Goal: Task Accomplishment & Management: Use online tool/utility

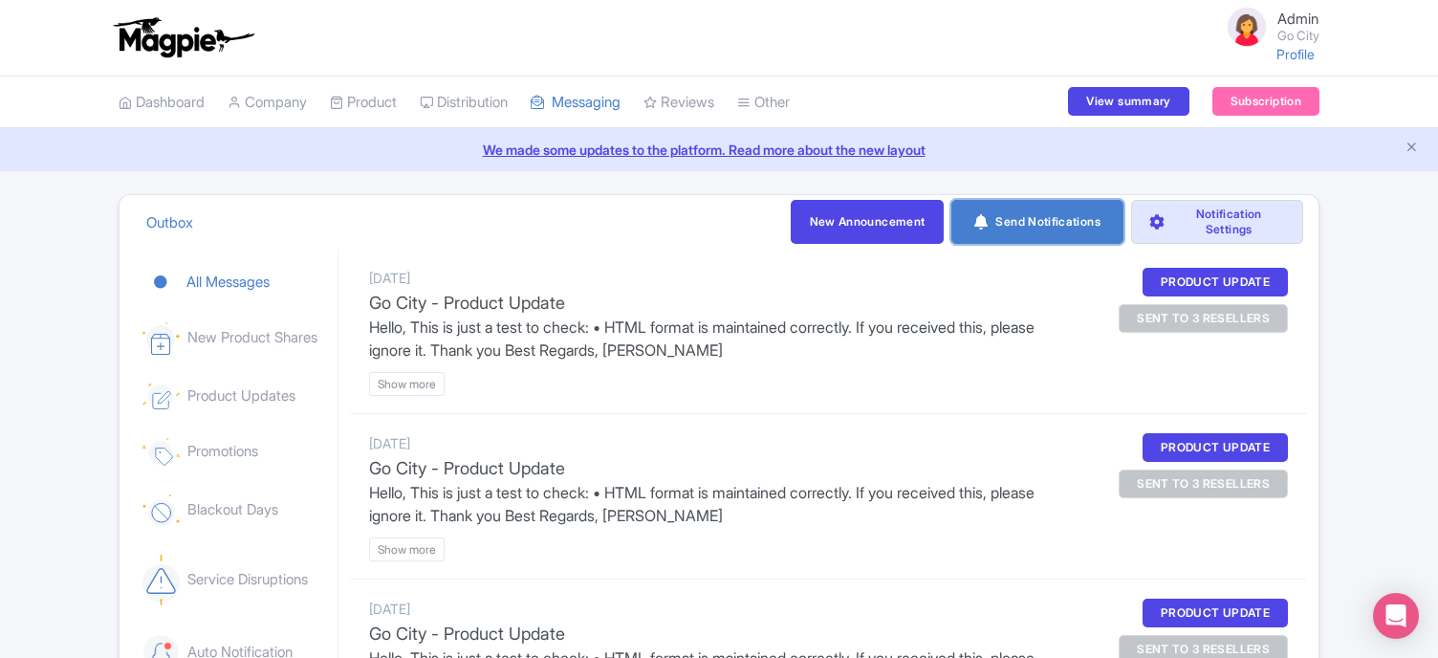
click at [1020, 224] on link "Send Notifications" at bounding box center [1038, 222] width 172 height 44
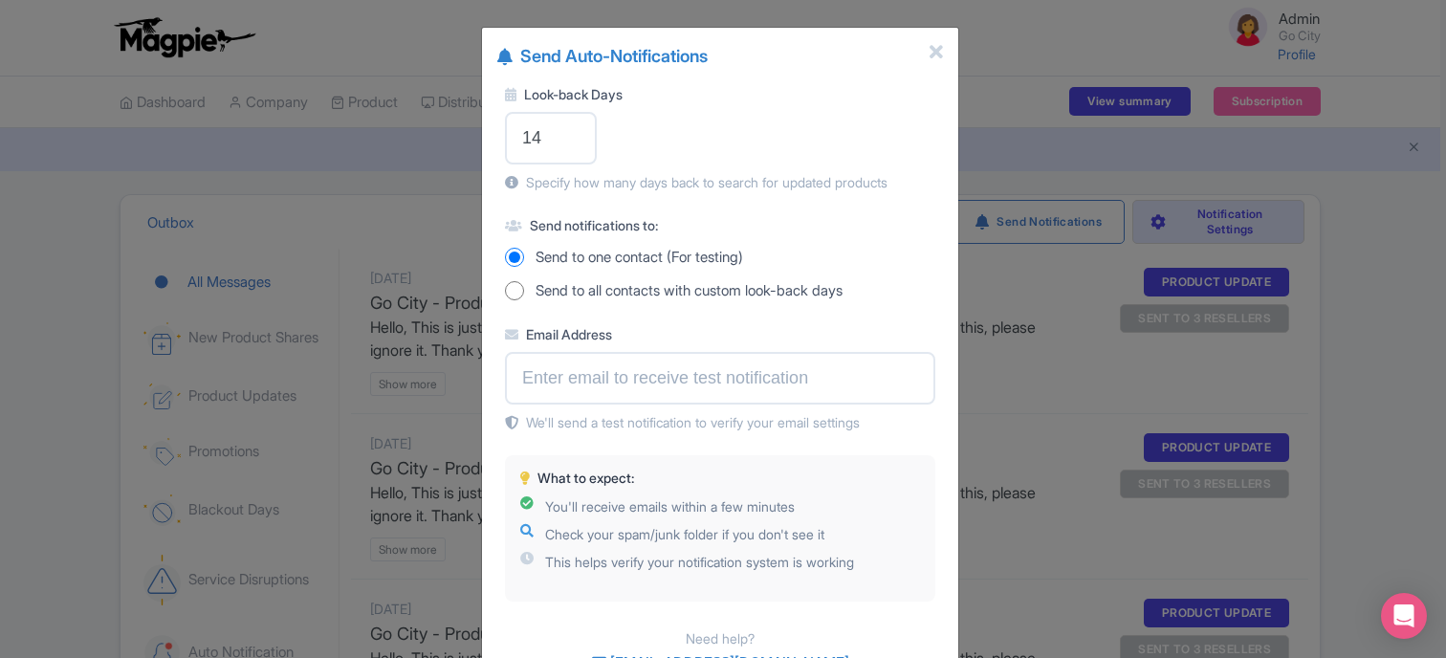
click at [515, 290] on input "Send to all contacts with custom look-back days" at bounding box center [514, 290] width 19 height 19
radio input "true"
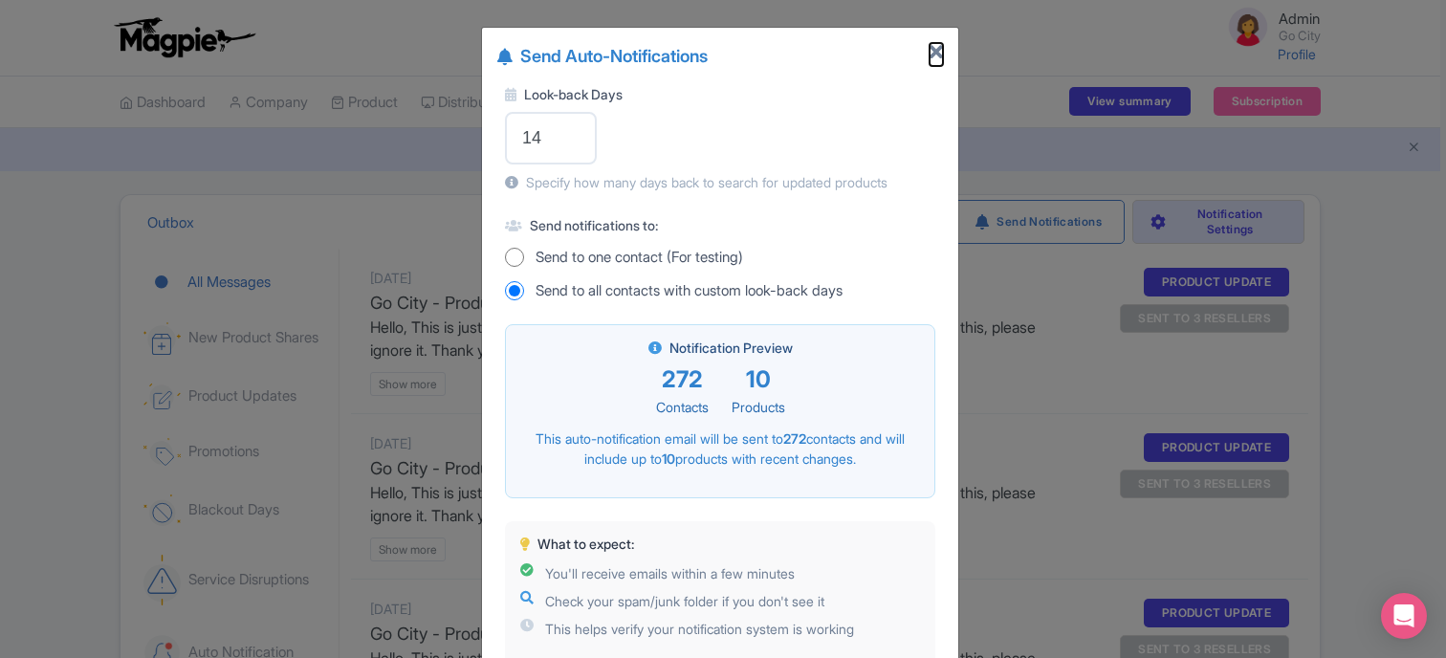
click at [936, 50] on icon "Close" at bounding box center [936, 52] width 13 height 19
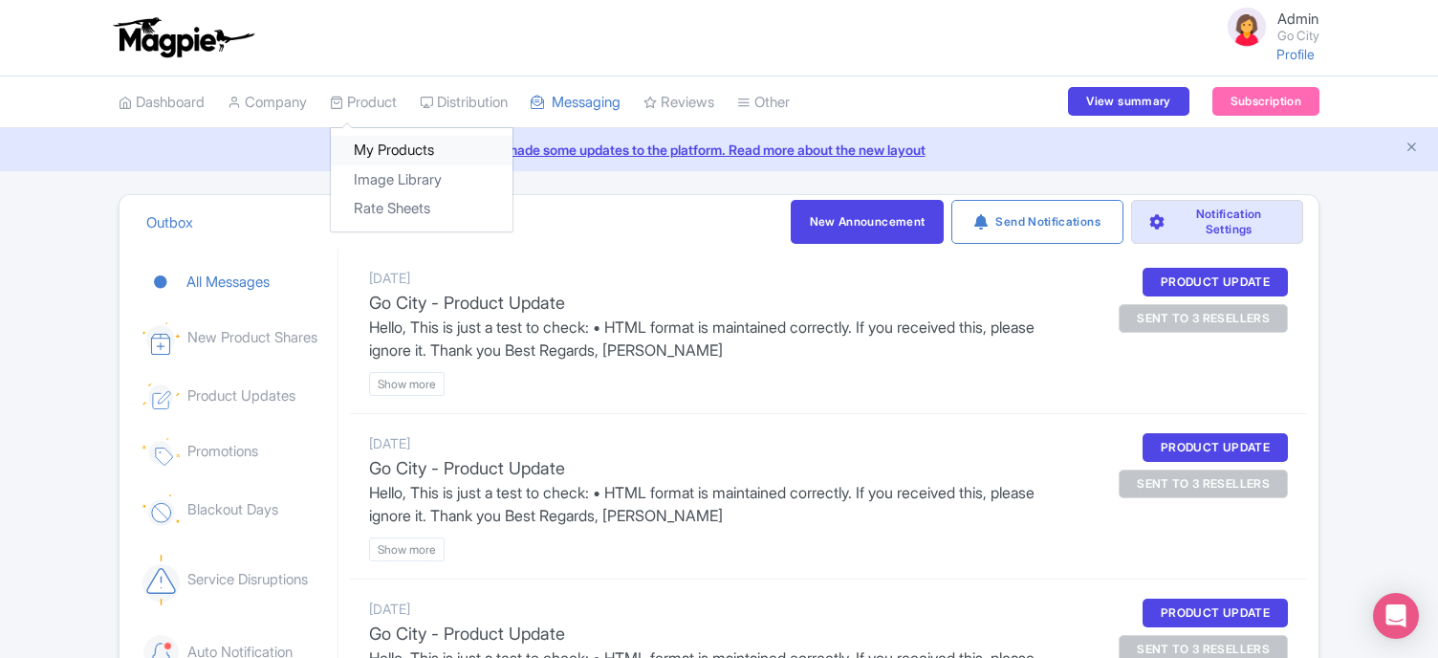
click at [385, 145] on link "My Products" at bounding box center [422, 151] width 182 height 30
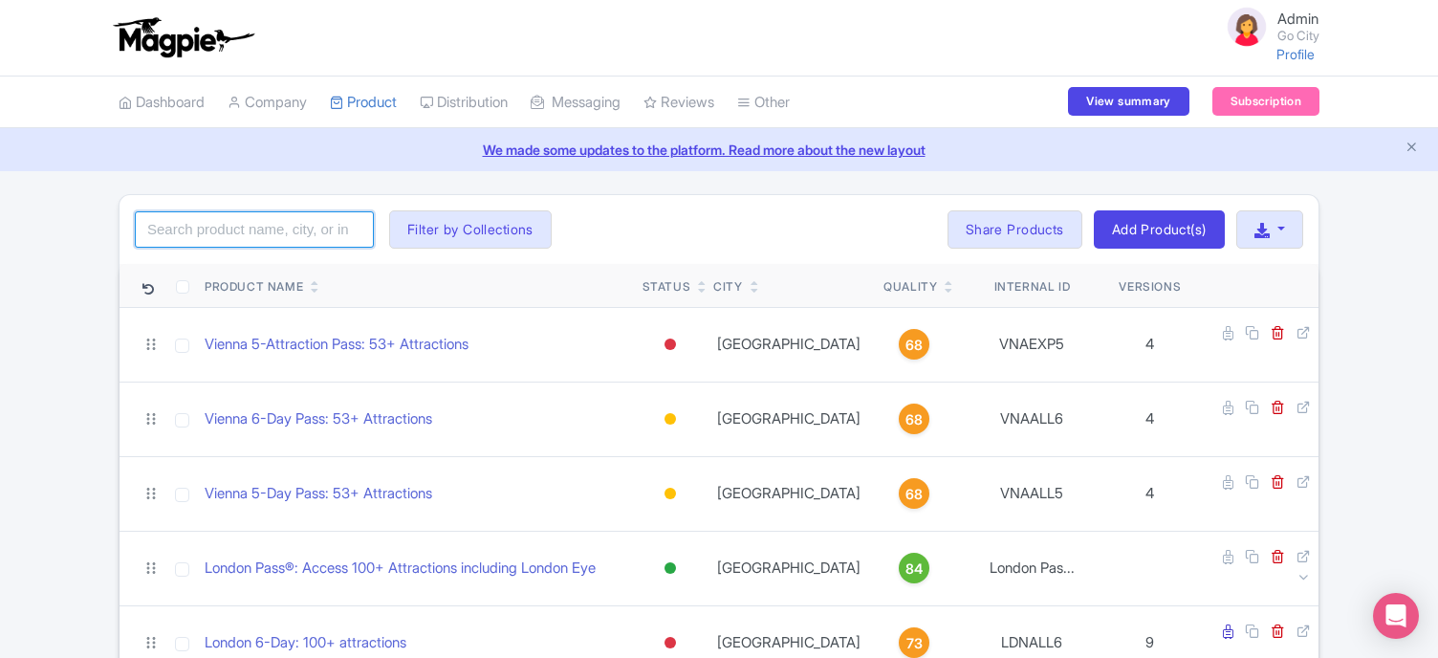
click at [329, 228] on input "search" at bounding box center [254, 229] width 239 height 36
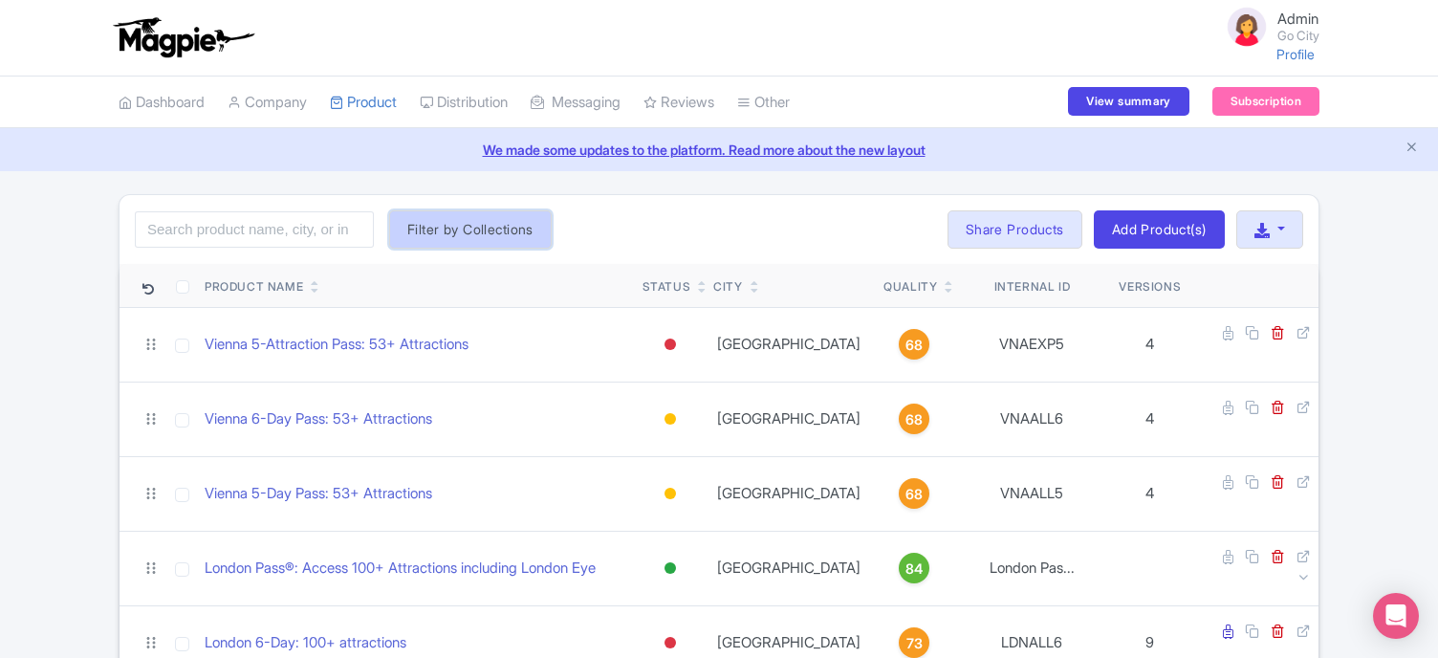
click at [441, 232] on button "Filter by Collections" at bounding box center [470, 229] width 163 height 38
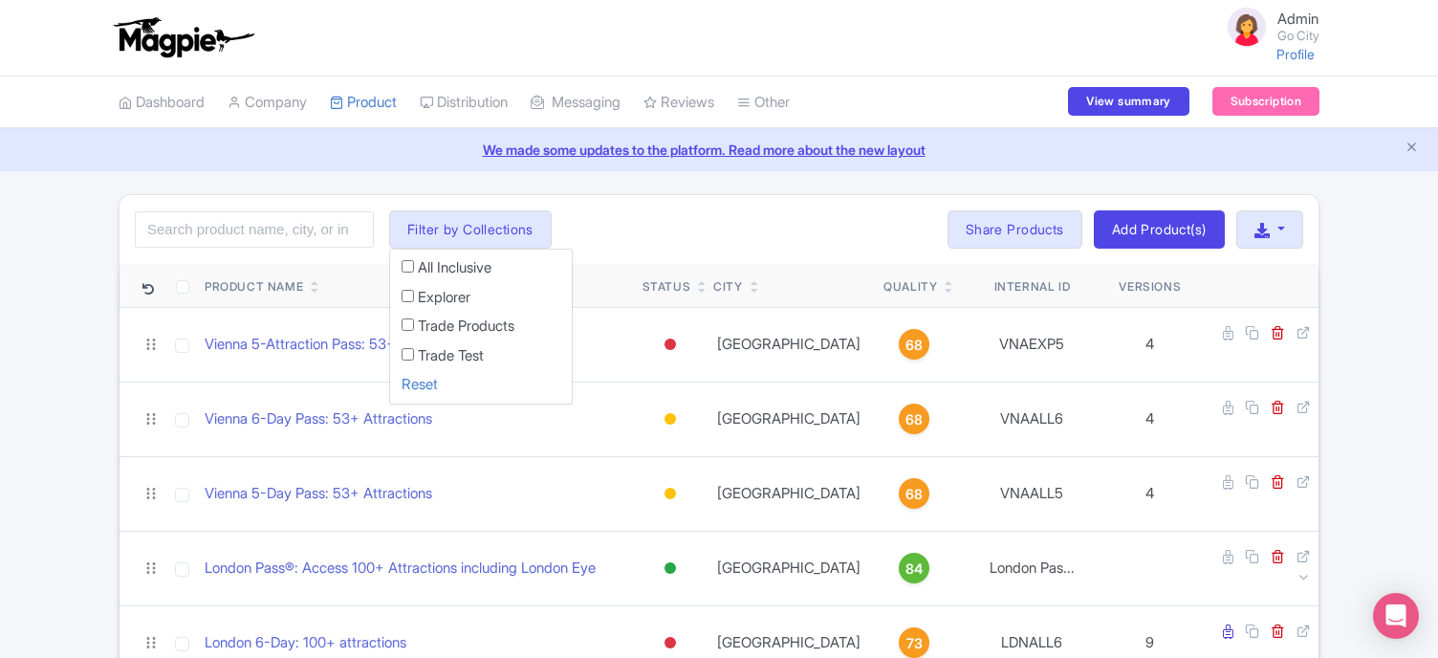
click at [409, 319] on input "Trade Products" at bounding box center [408, 324] width 12 height 12
checkbox input "true"
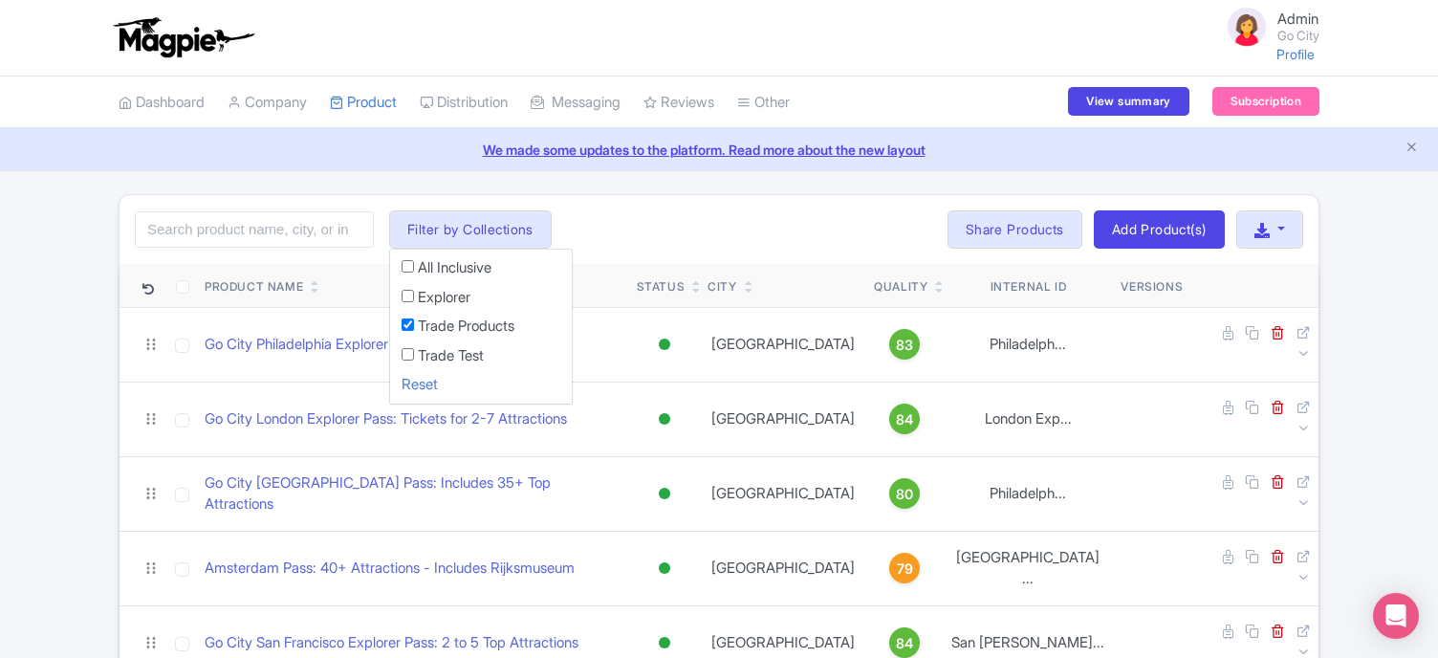
click at [597, 206] on div "Search Filter by Collections All Inclusive Explorer Trade Products Trade Test R…" at bounding box center [719, 229] width 1199 height 69
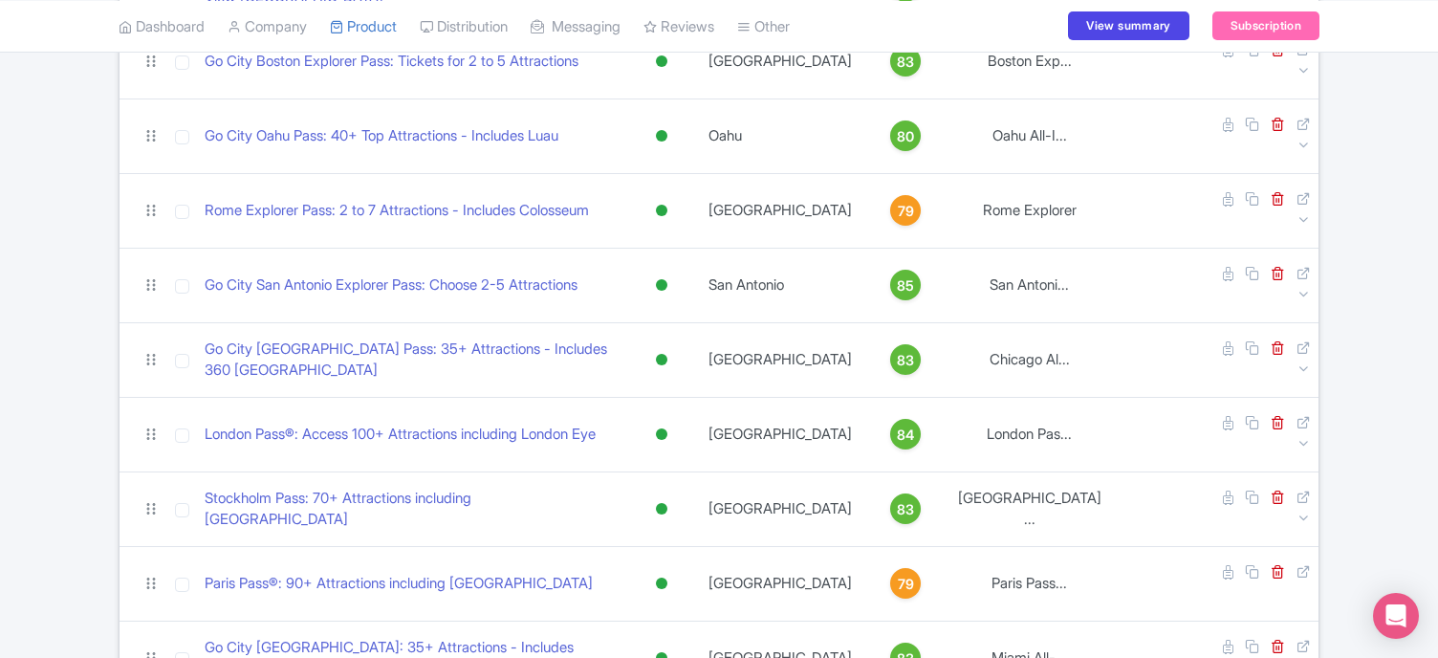
scroll to position [1301, 0]
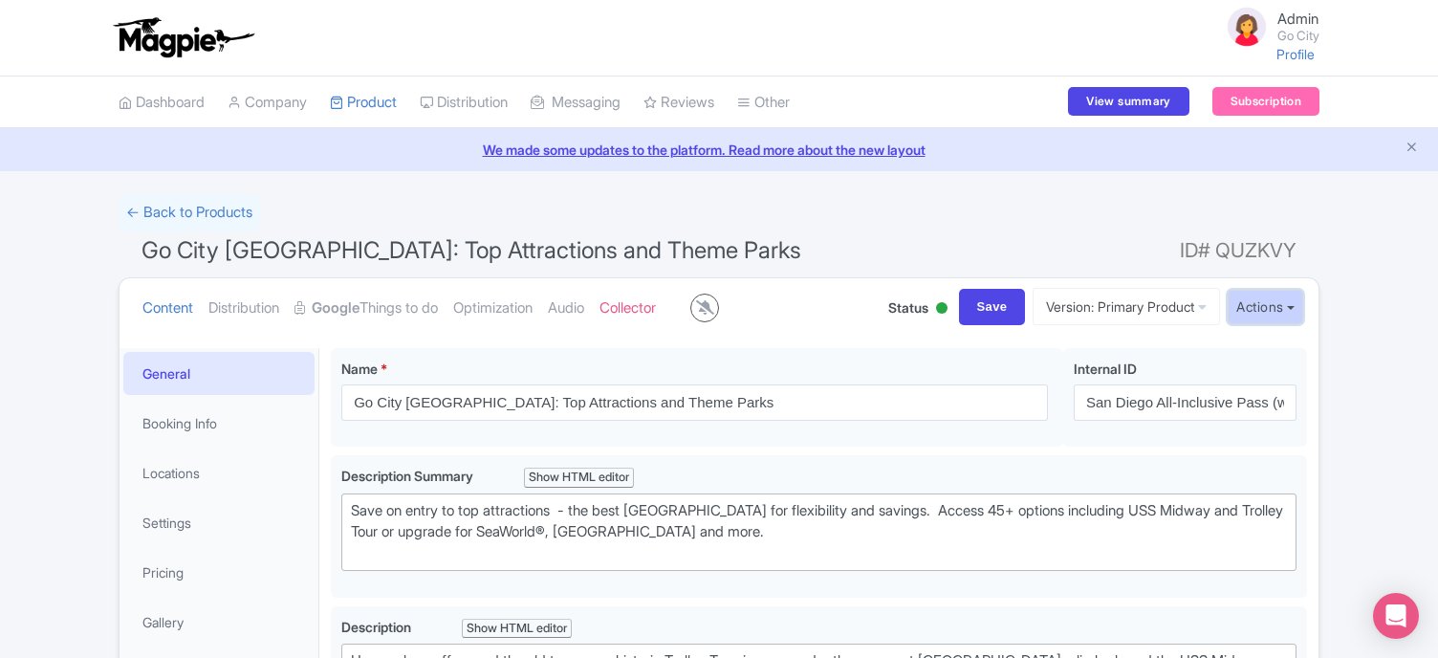
click at [1281, 309] on button "Actions" at bounding box center [1266, 307] width 76 height 35
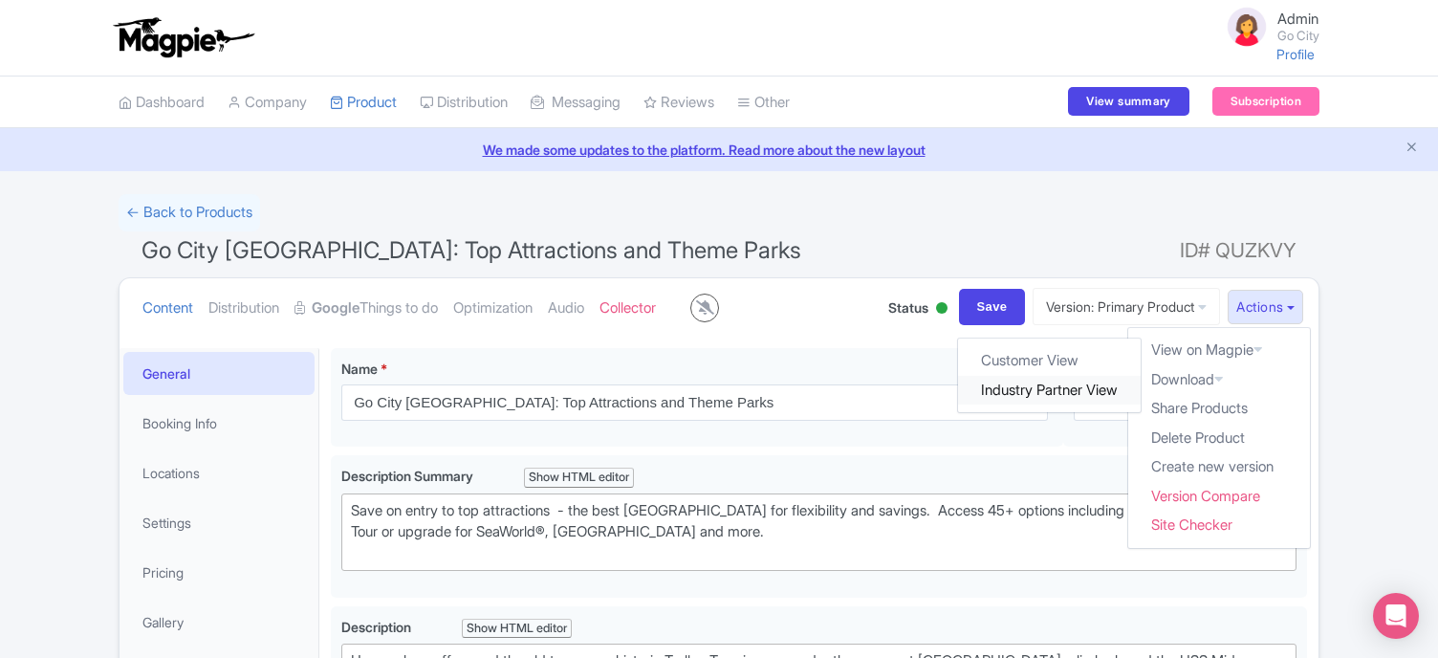
click at [1064, 387] on link "Industry Partner View" at bounding box center [1050, 390] width 183 height 30
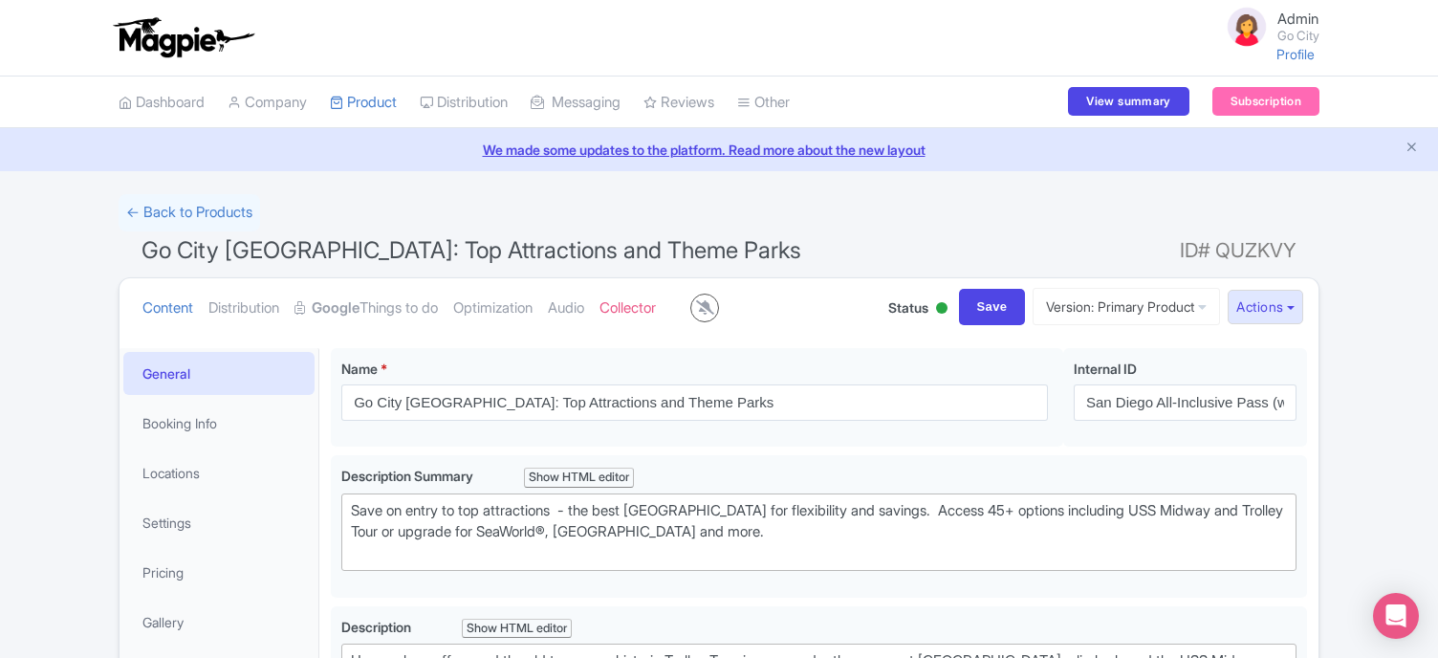
click at [175, 213] on link "← Back to Products" at bounding box center [190, 212] width 142 height 37
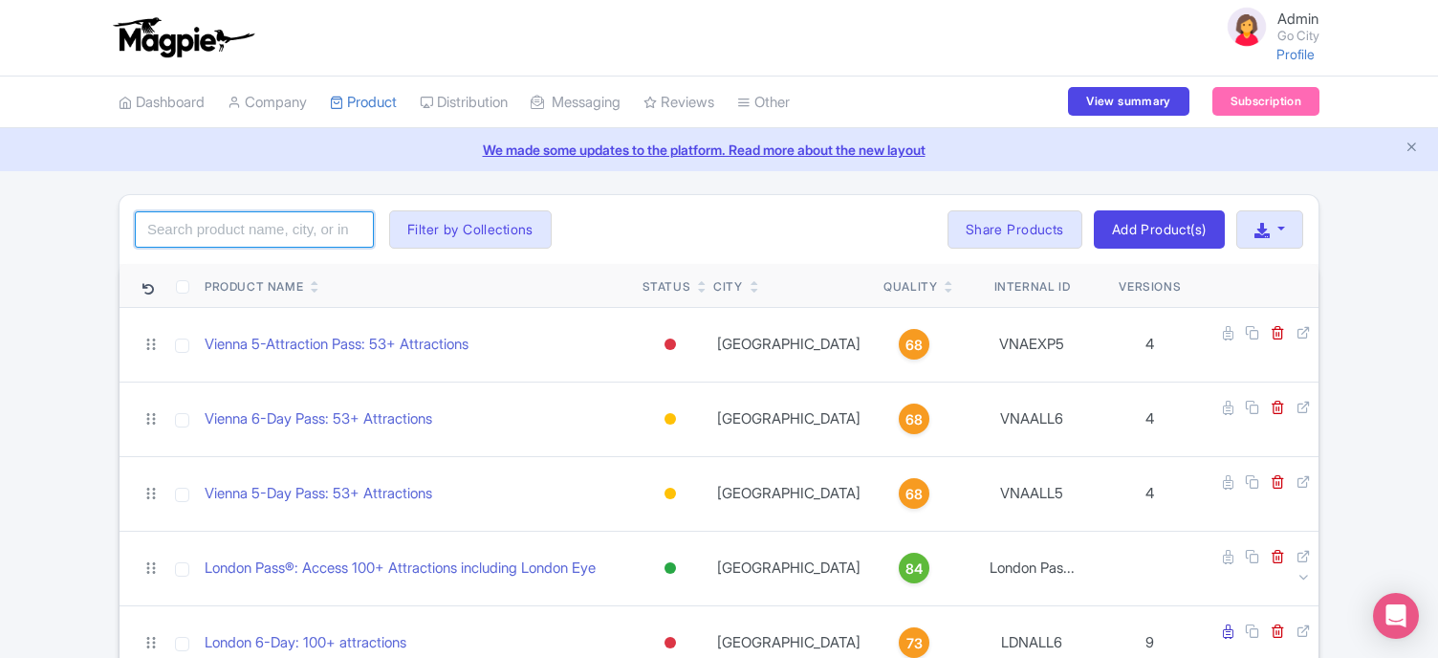
click at [249, 221] on input "search" at bounding box center [254, 229] width 239 height 36
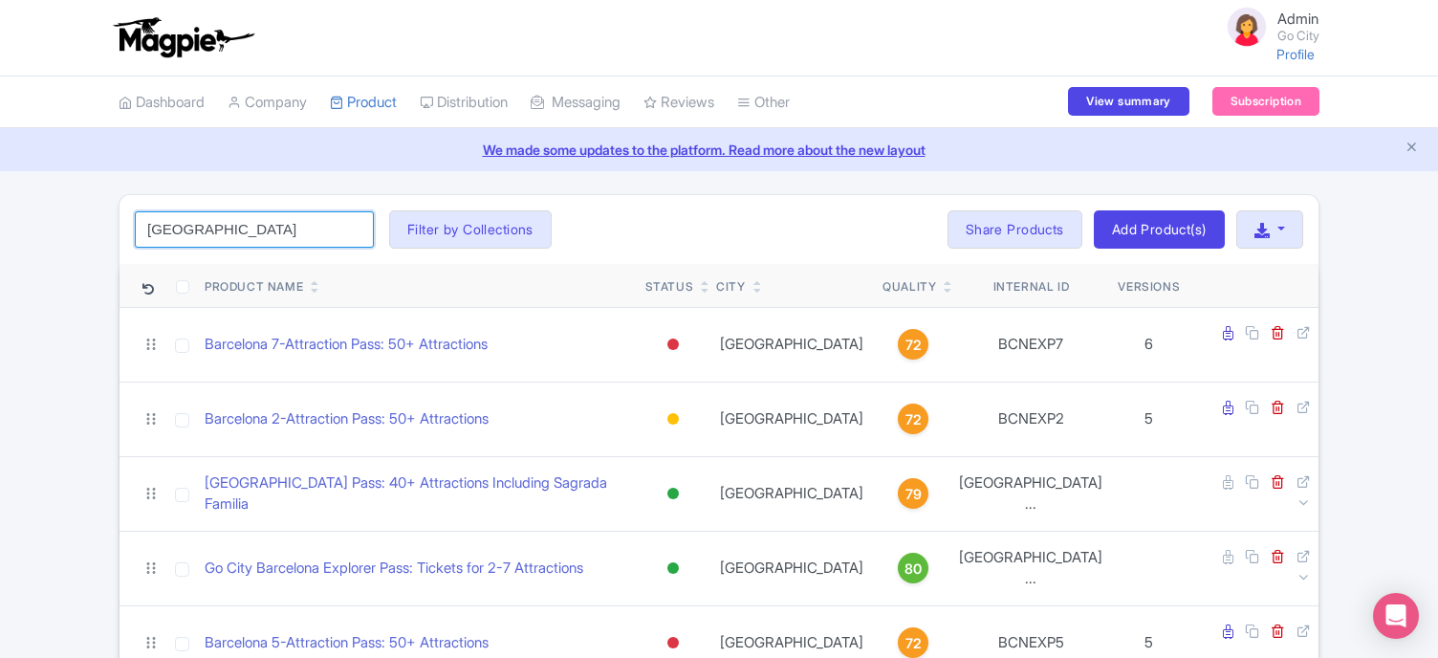
type input "barcelona"
click button "Search" at bounding box center [0, 0] width 0 height 0
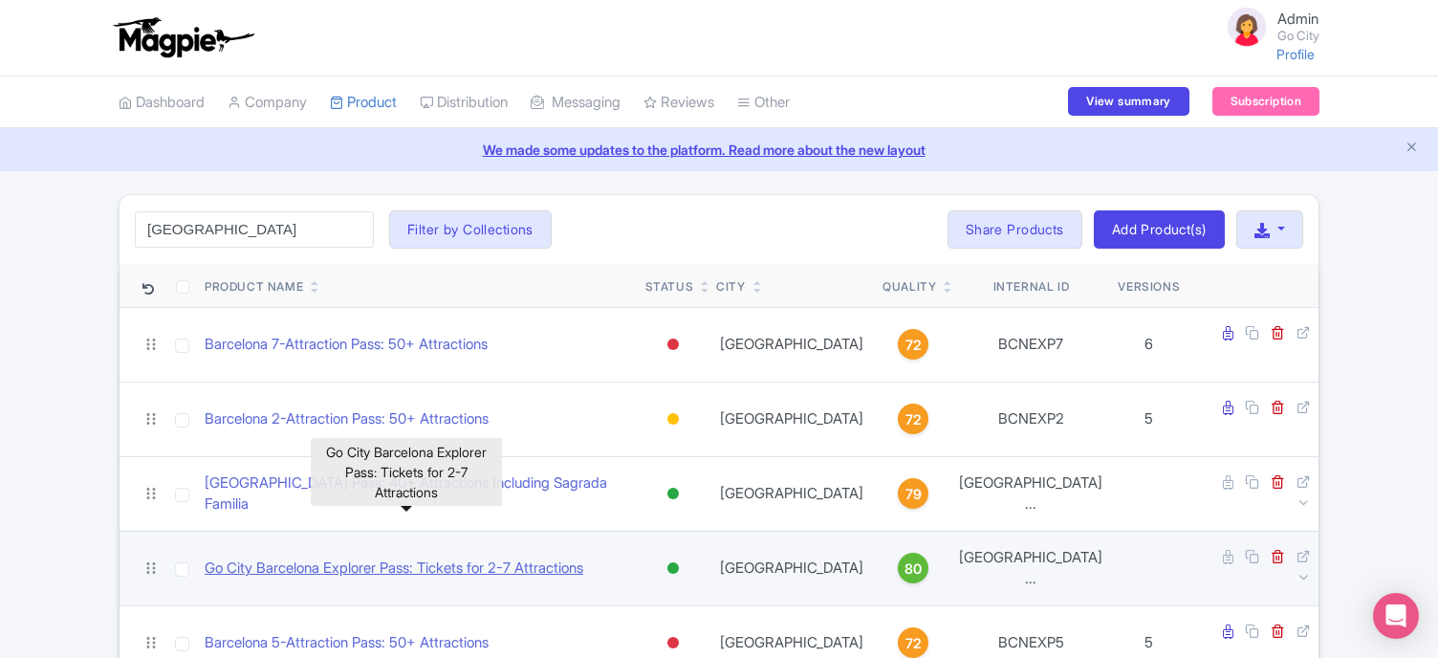
click at [263, 558] on link "Go City Barcelona Explorer Pass: Tickets for 2-7 Attractions" at bounding box center [394, 569] width 379 height 22
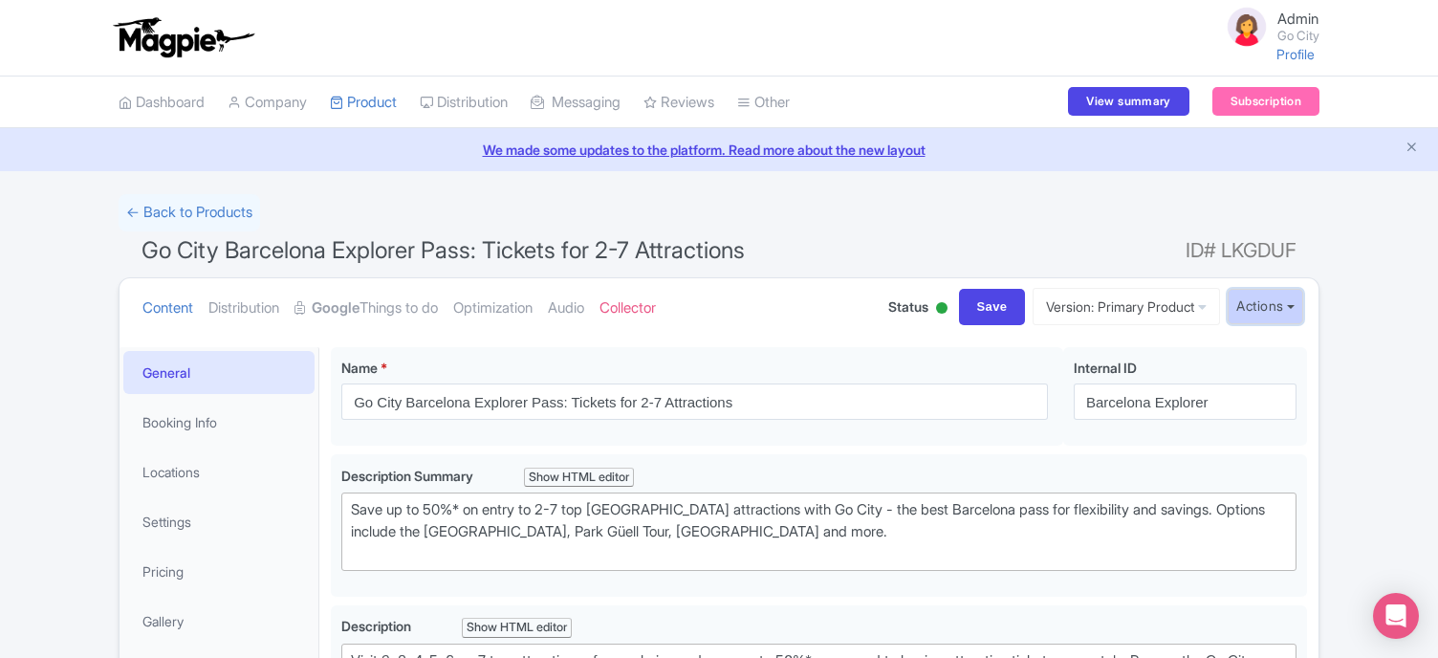
click at [1264, 313] on button "Actions" at bounding box center [1266, 306] width 76 height 35
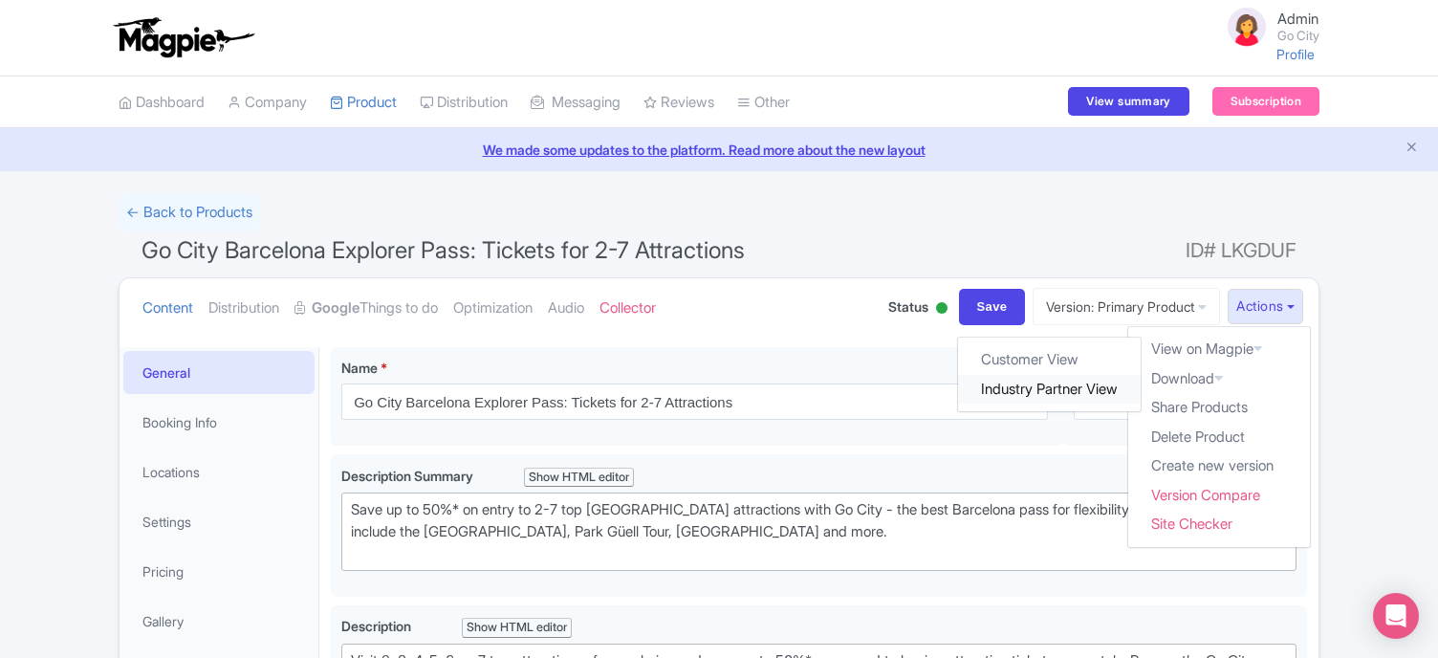
click at [1068, 393] on link "Industry Partner View" at bounding box center [1050, 390] width 183 height 30
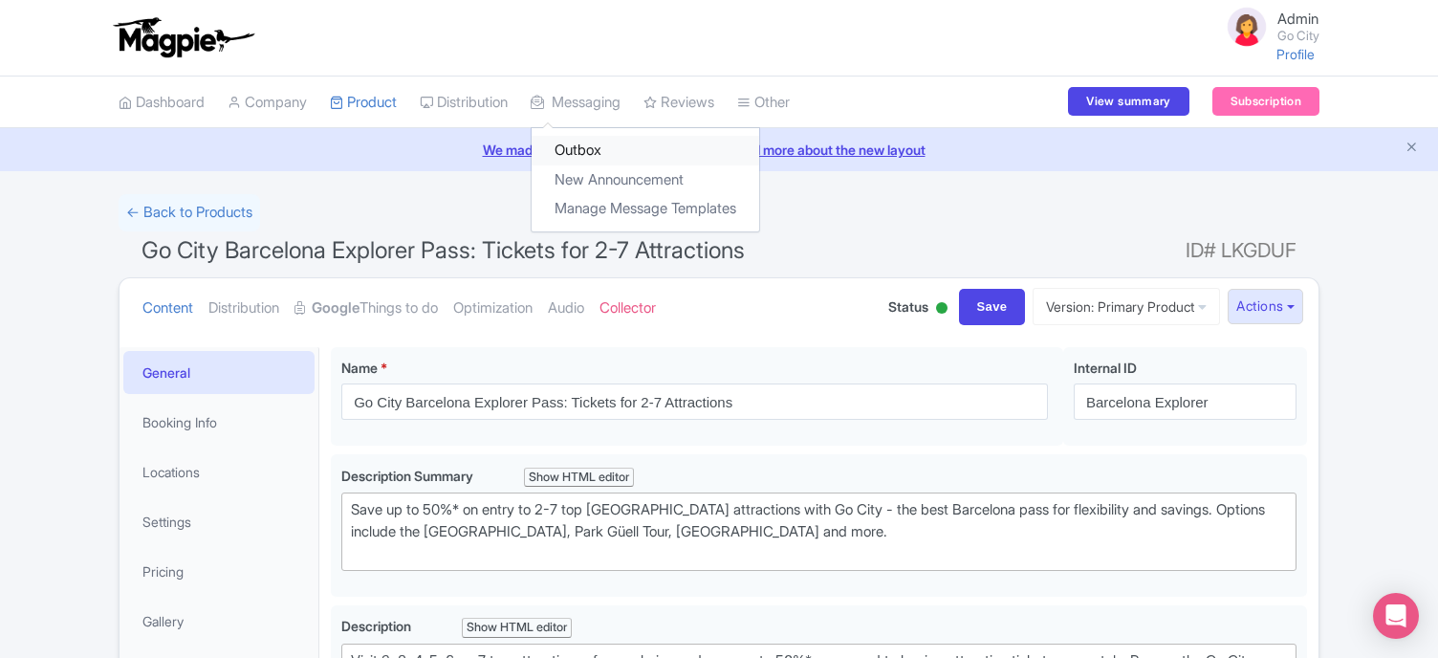
click at [613, 153] on link "Outbox" at bounding box center [646, 151] width 228 height 30
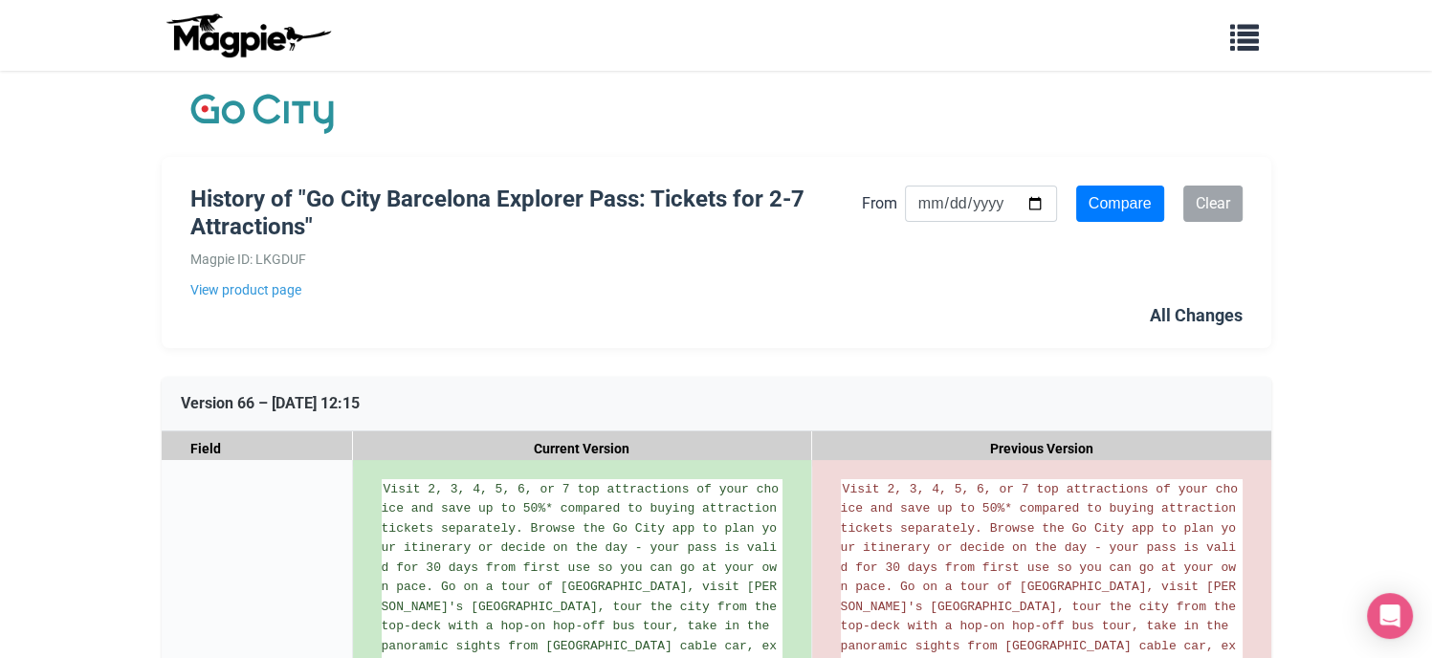
click at [1023, 206] on input "From" at bounding box center [981, 204] width 152 height 36
click at [1034, 206] on input "From" at bounding box center [981, 204] width 152 height 36
type input "2025-08-04"
click at [1124, 206] on input "Compare" at bounding box center [1120, 204] width 88 height 36
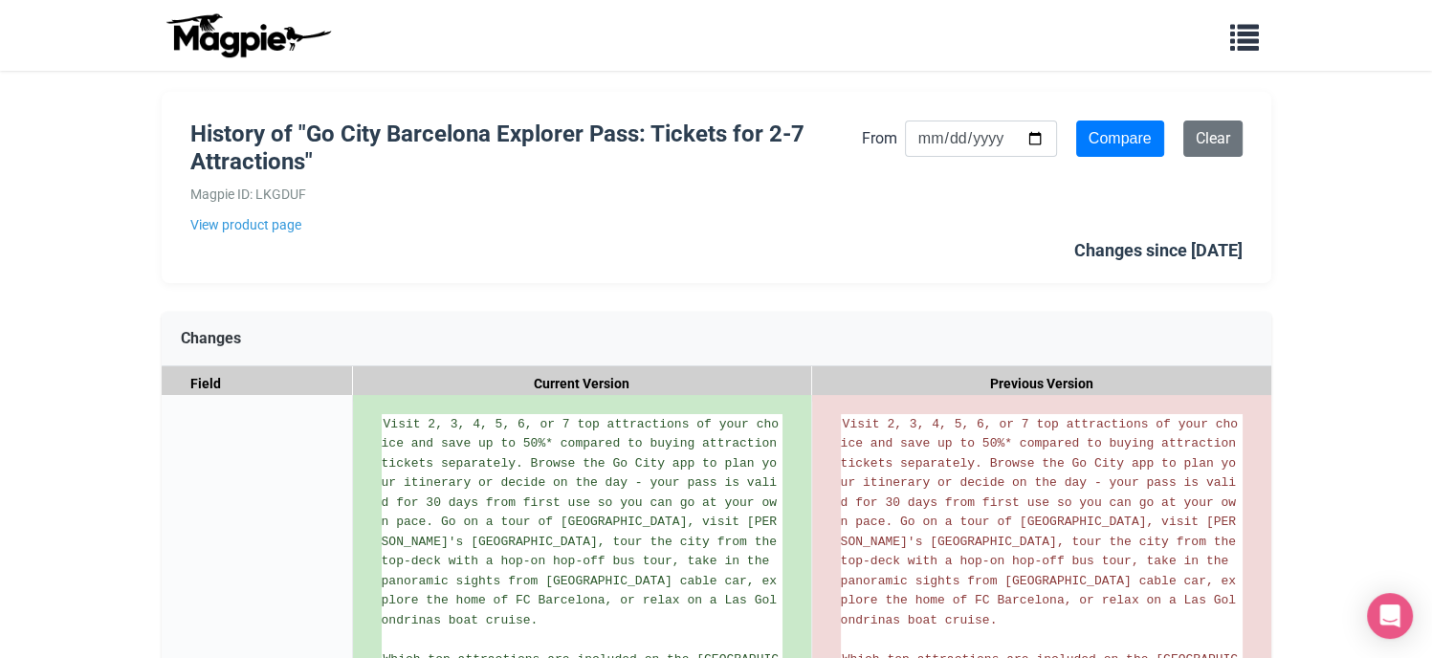
scroll to position [57, 0]
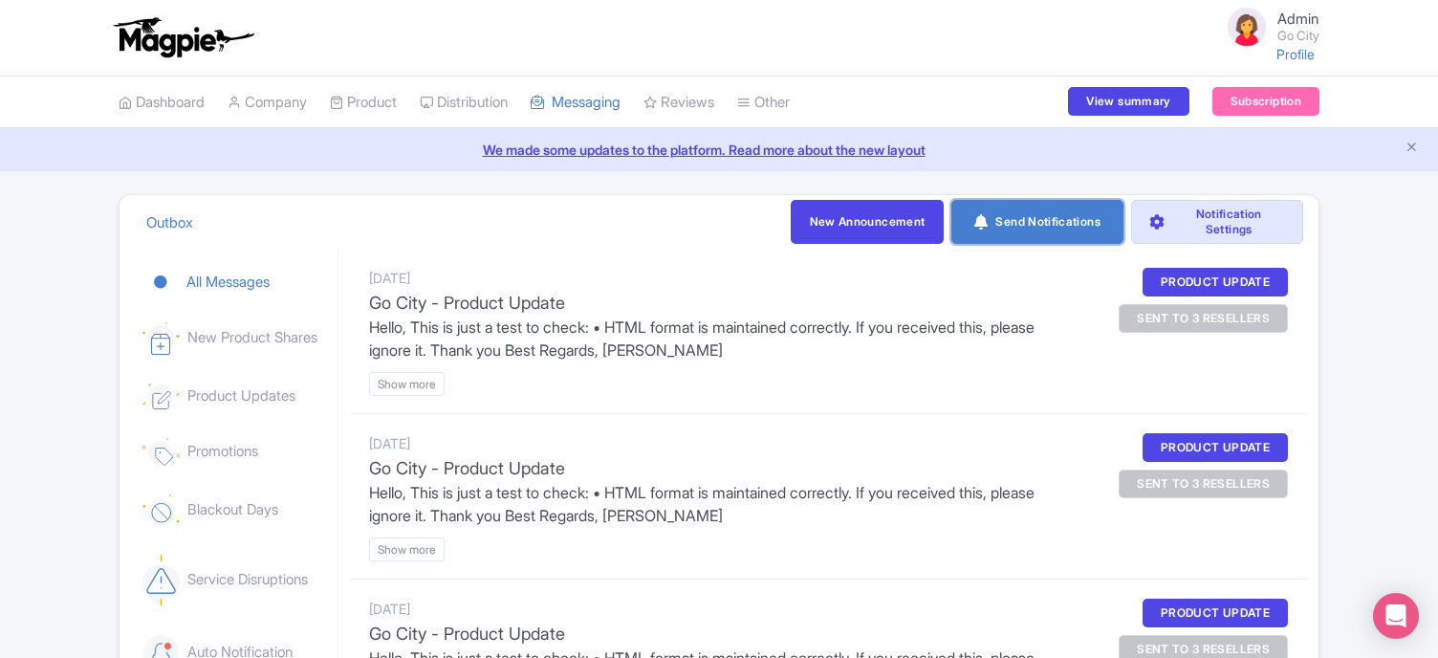
click at [1034, 225] on link "Send Notifications" at bounding box center [1038, 222] width 172 height 44
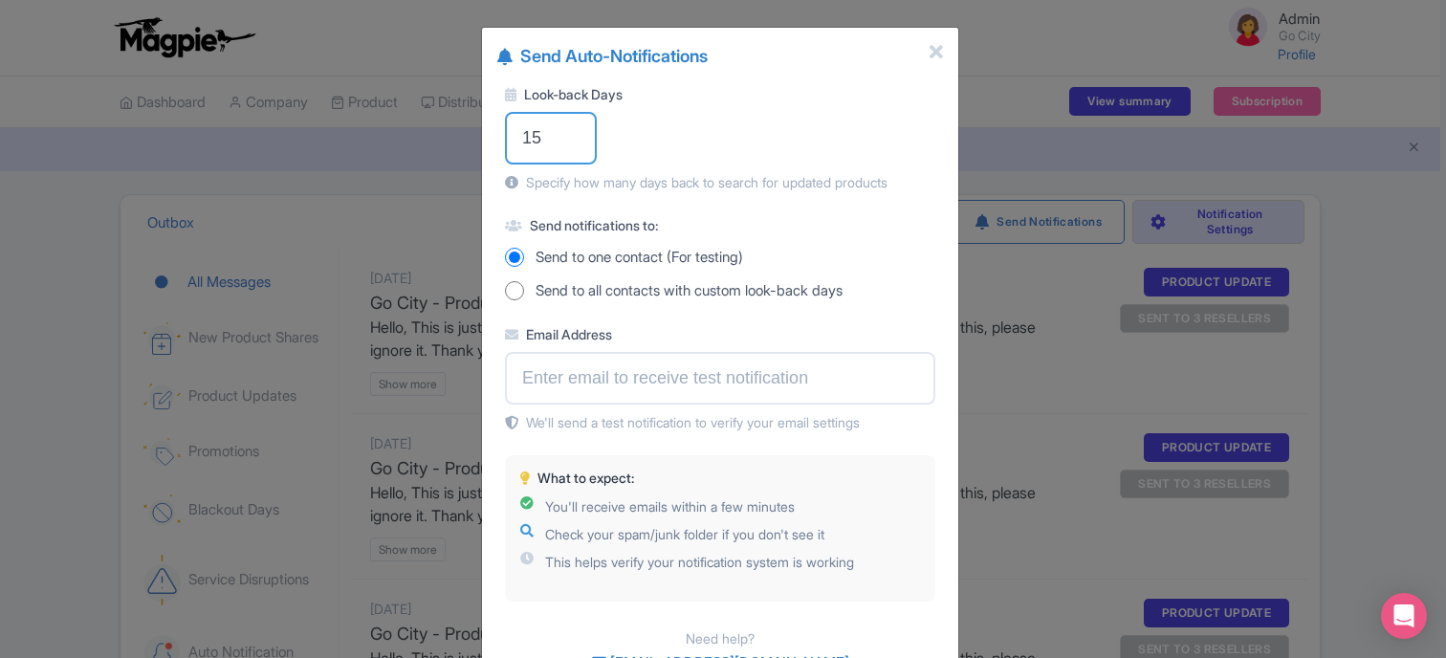
type input "15"
click at [593, 132] on input "15" at bounding box center [551, 138] width 92 height 53
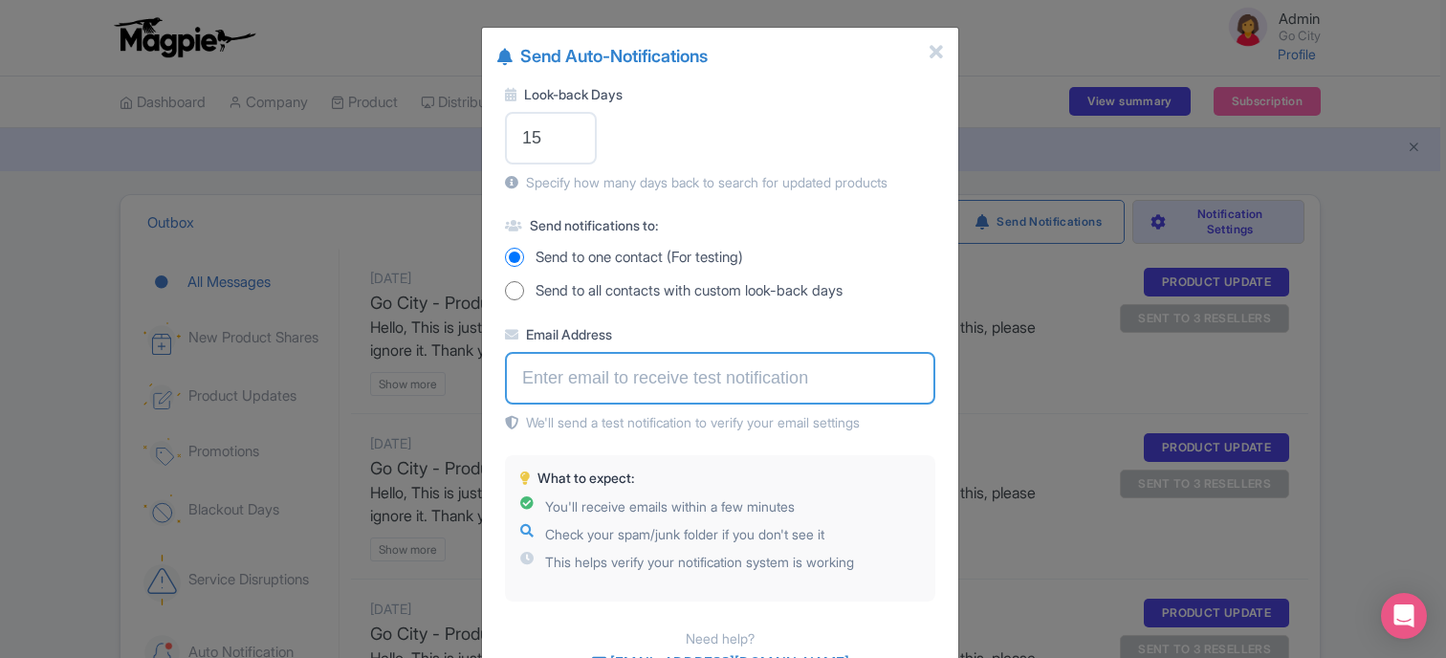
click at [560, 370] on input "Email Address" at bounding box center [720, 378] width 430 height 53
type input "[EMAIL_ADDRESS][DOMAIN_NAME]"
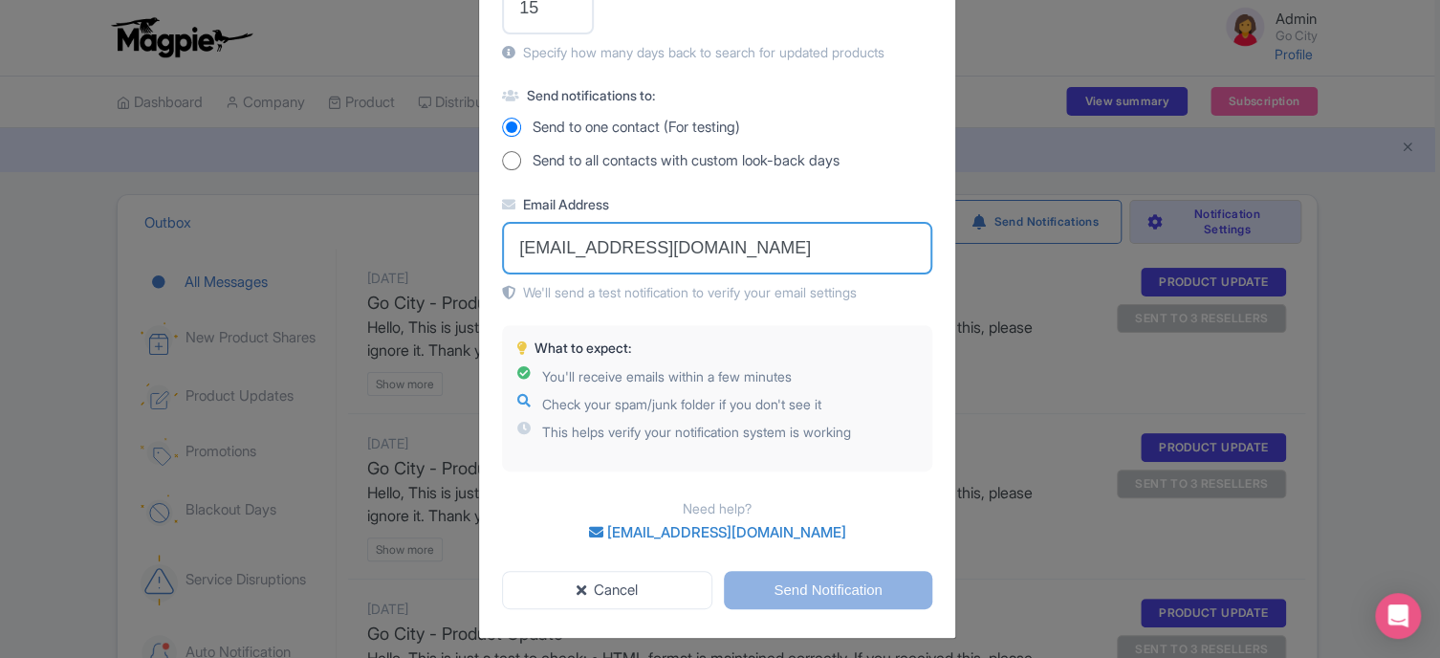
scroll to position [136, 0]
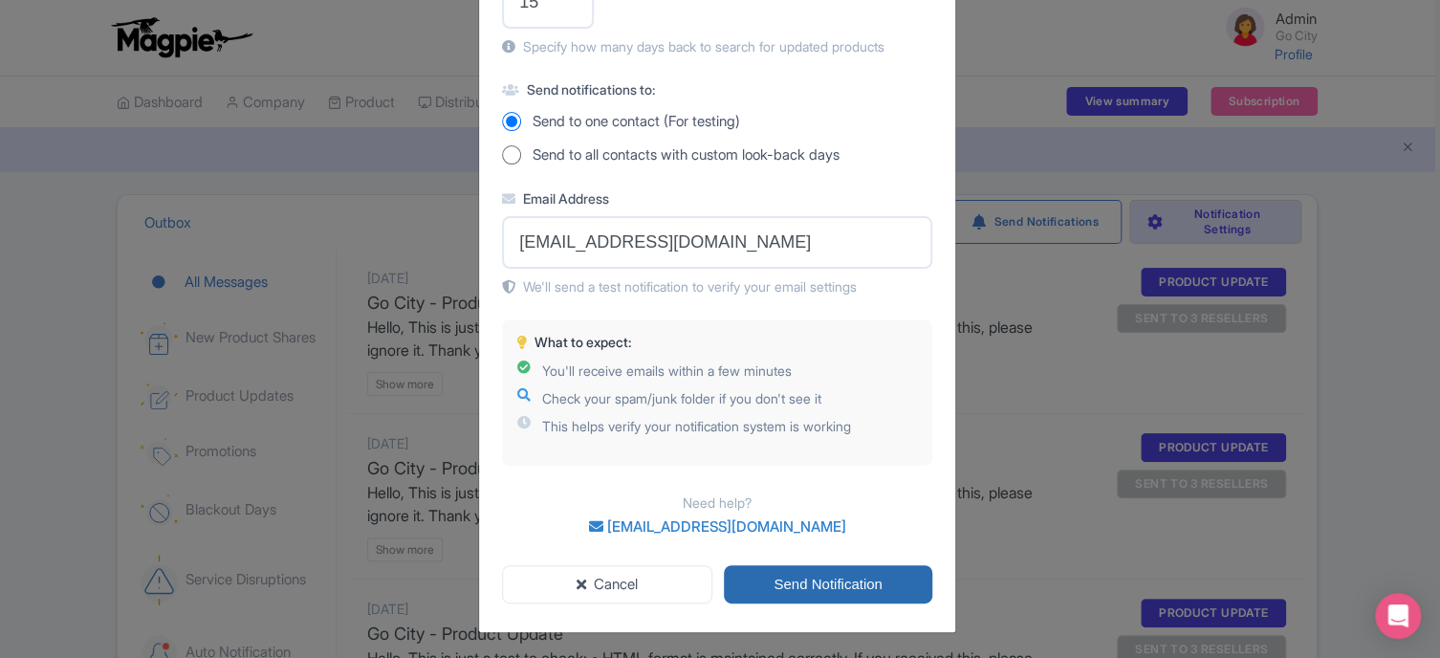
click at [853, 577] on input "Send Notification" at bounding box center [828, 584] width 208 height 39
